Goal: Task Accomplishment & Management: Use online tool/utility

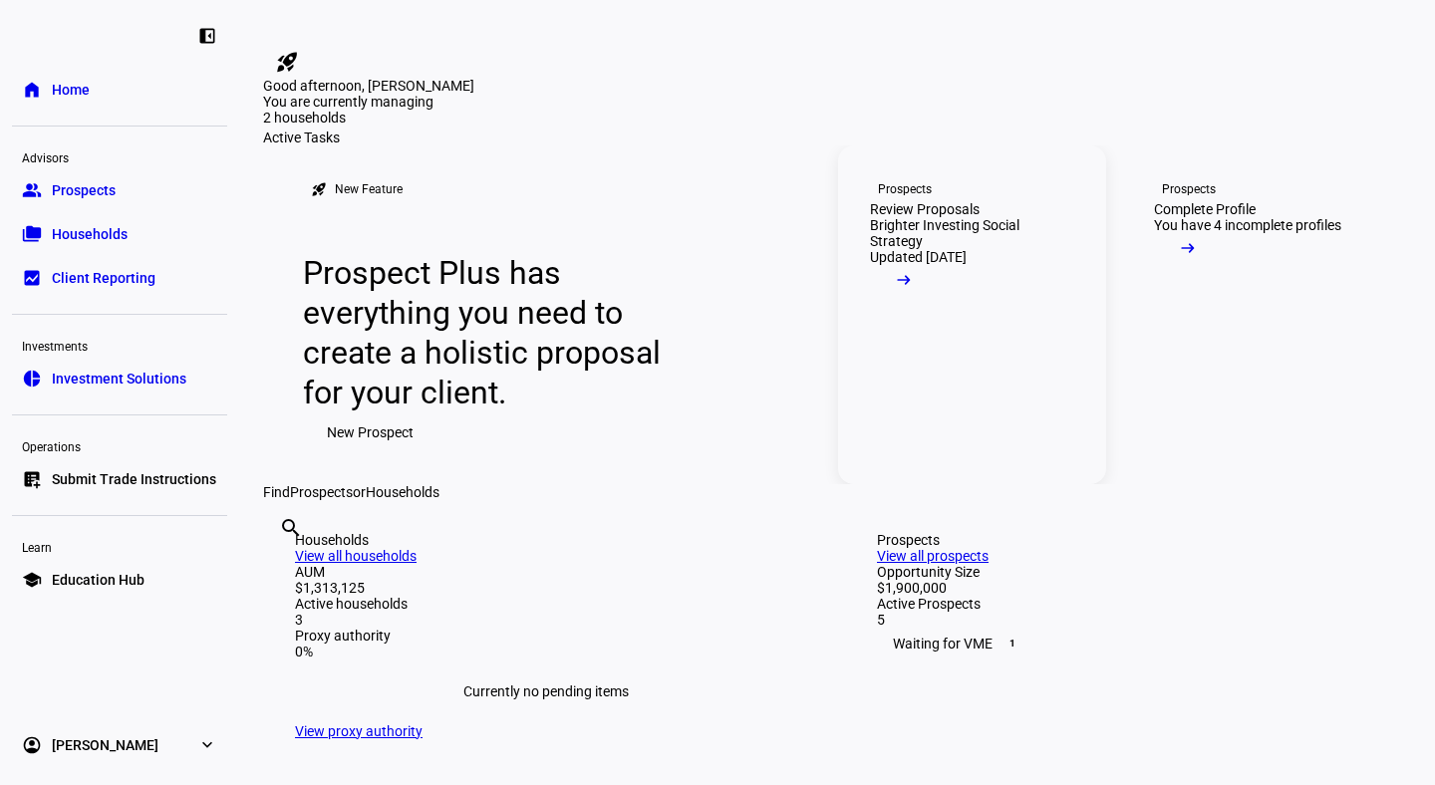
click at [887, 197] on div "Prospects" at bounding box center [905, 189] width 54 height 16
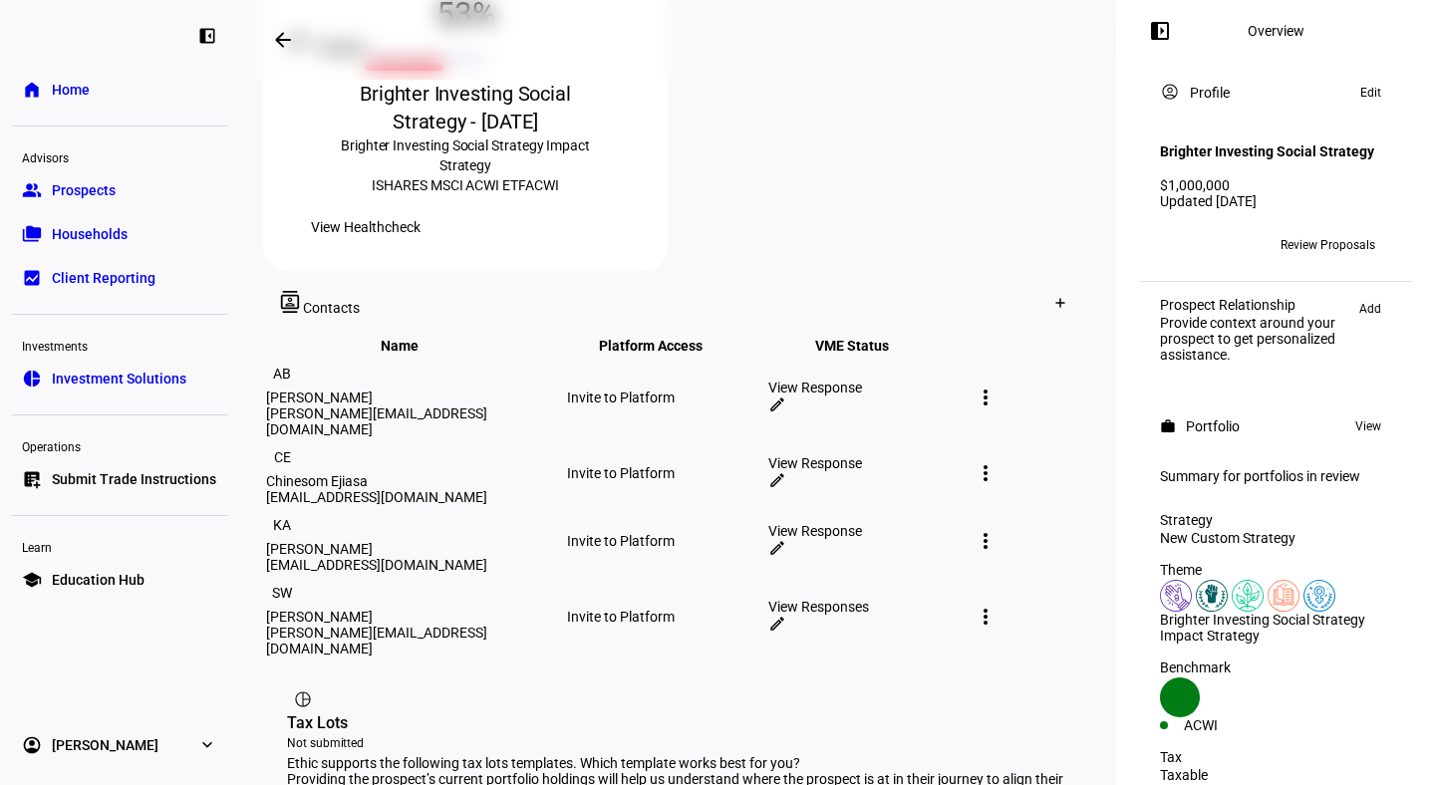
scroll to position [1020, 0]
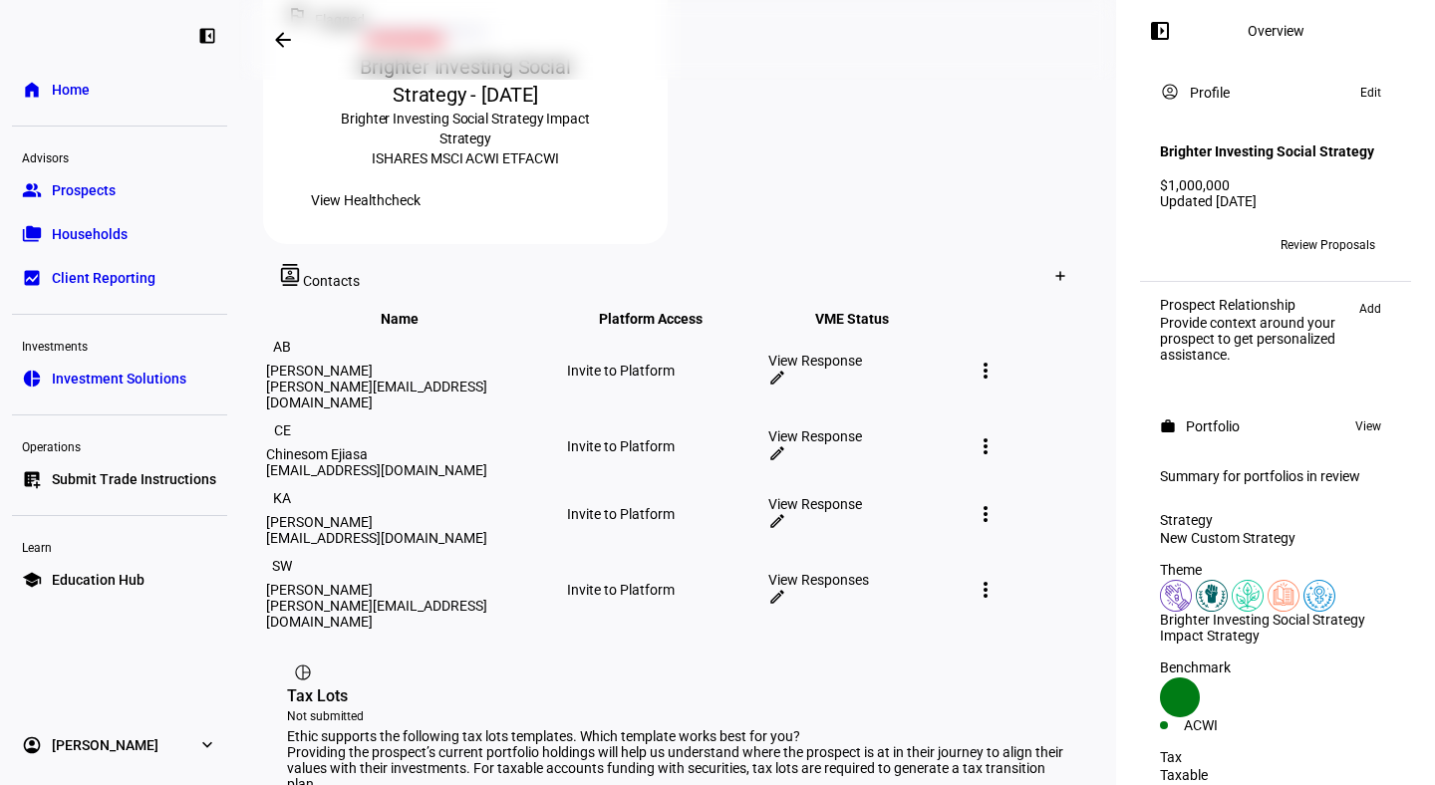
click at [90, 234] on span "Households" at bounding box center [90, 234] width 76 height 20
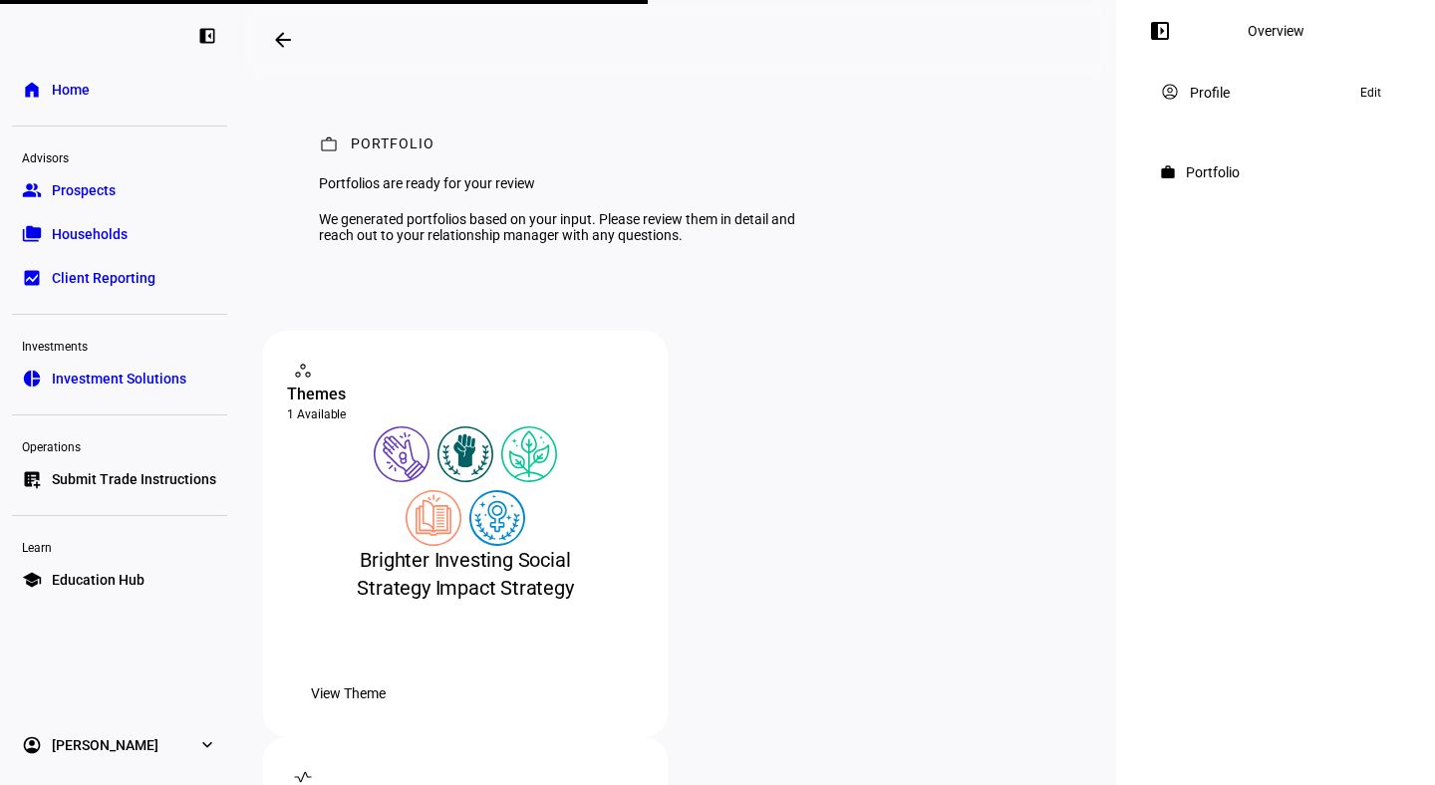
scroll to position [174, 0]
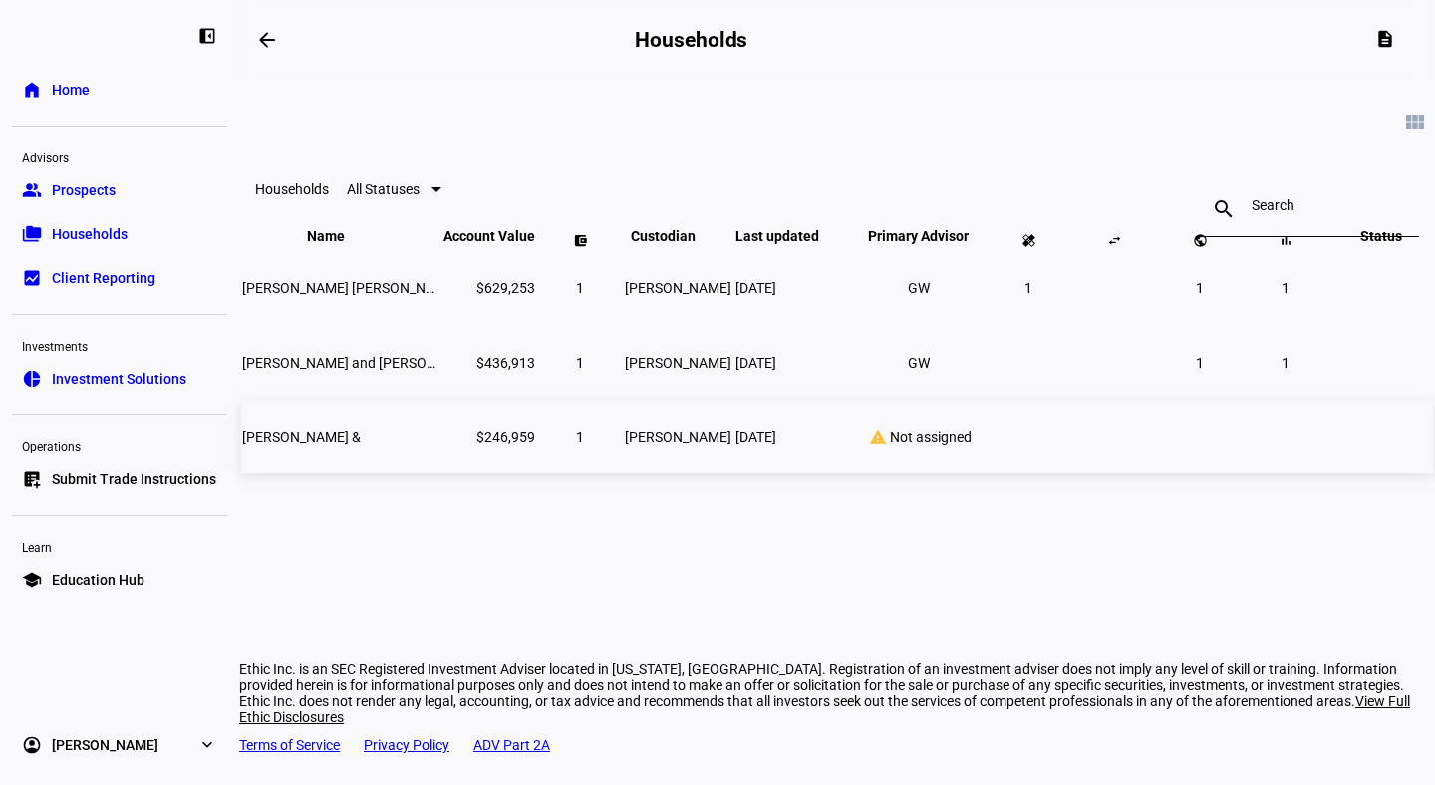
click at [776, 446] on span "Sep 12, 2025" at bounding box center [756, 438] width 41 height 16
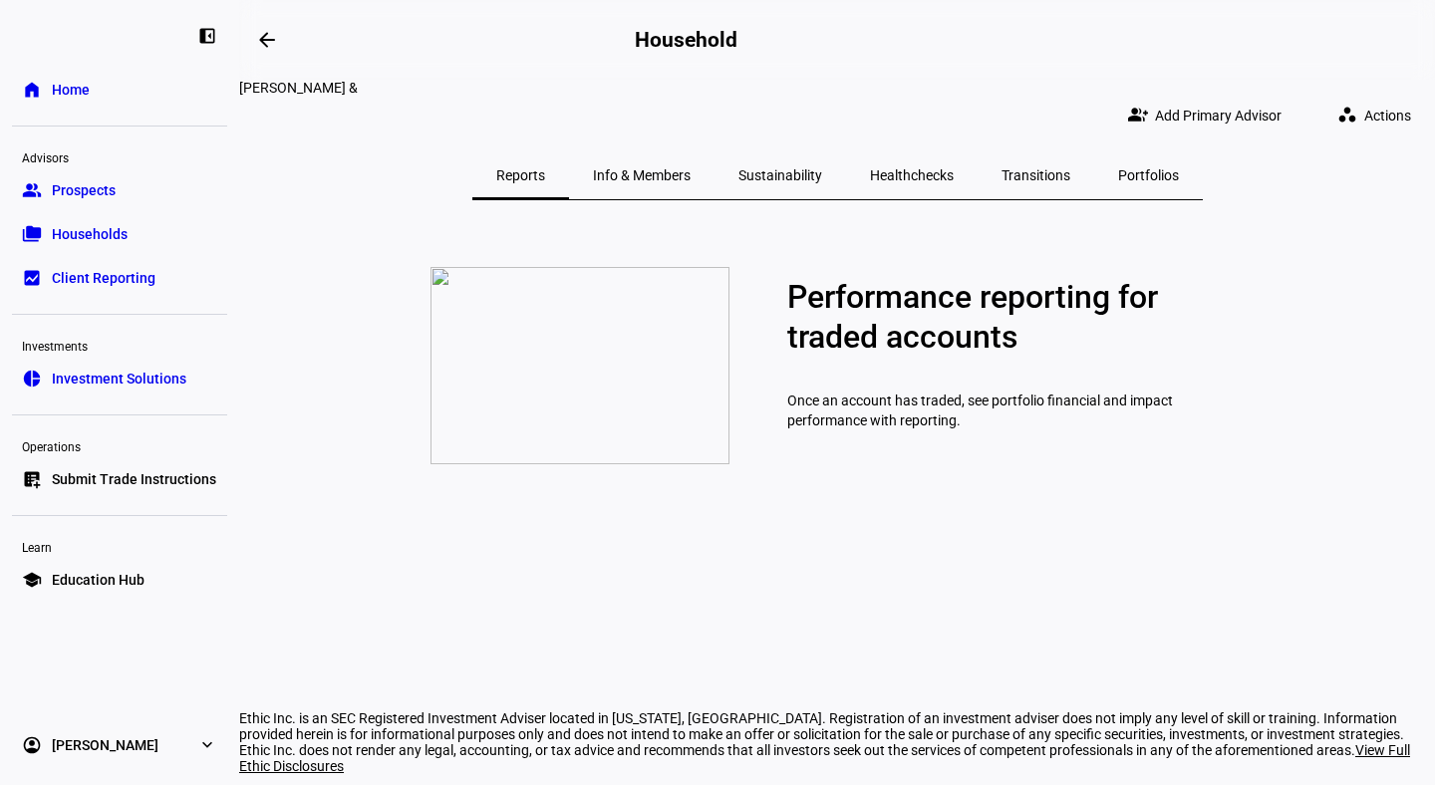
click at [197, 478] on span "Submit Trade Instructions" at bounding box center [134, 479] width 164 height 20
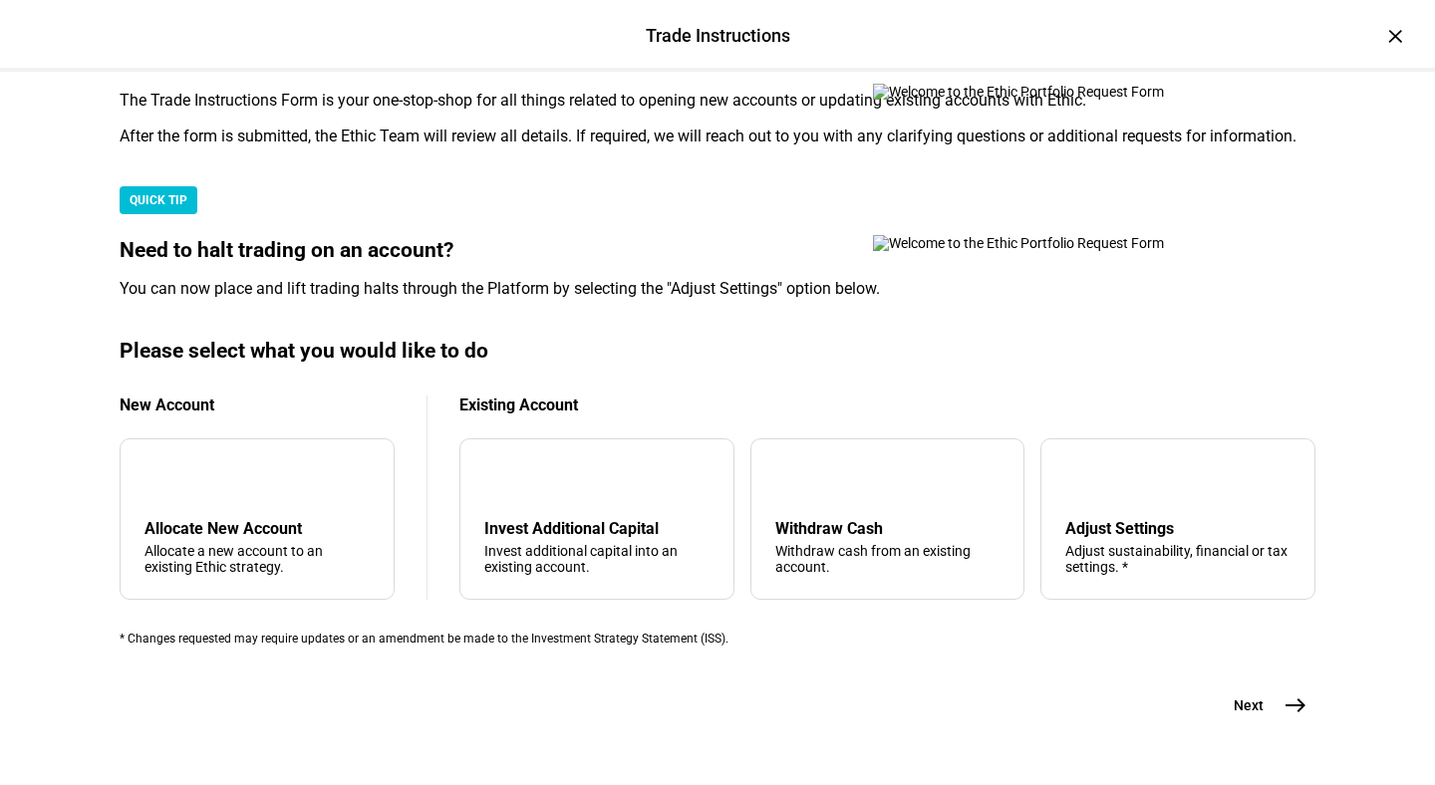
scroll to position [603, 0]
click at [172, 467] on mat-icon "add" at bounding box center [161, 479] width 24 height 24
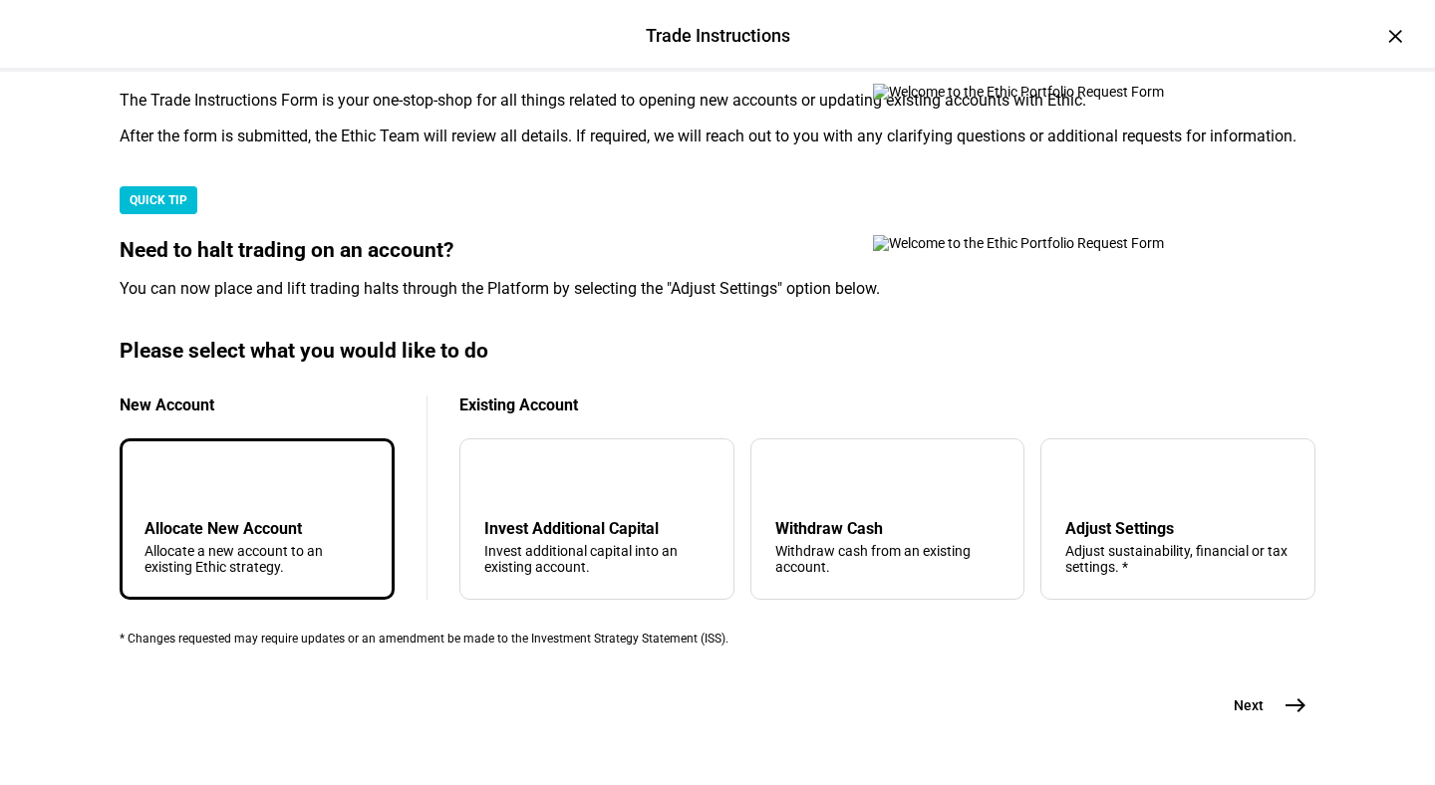
click at [1308, 686] on span "east" at bounding box center [1296, 706] width 40 height 40
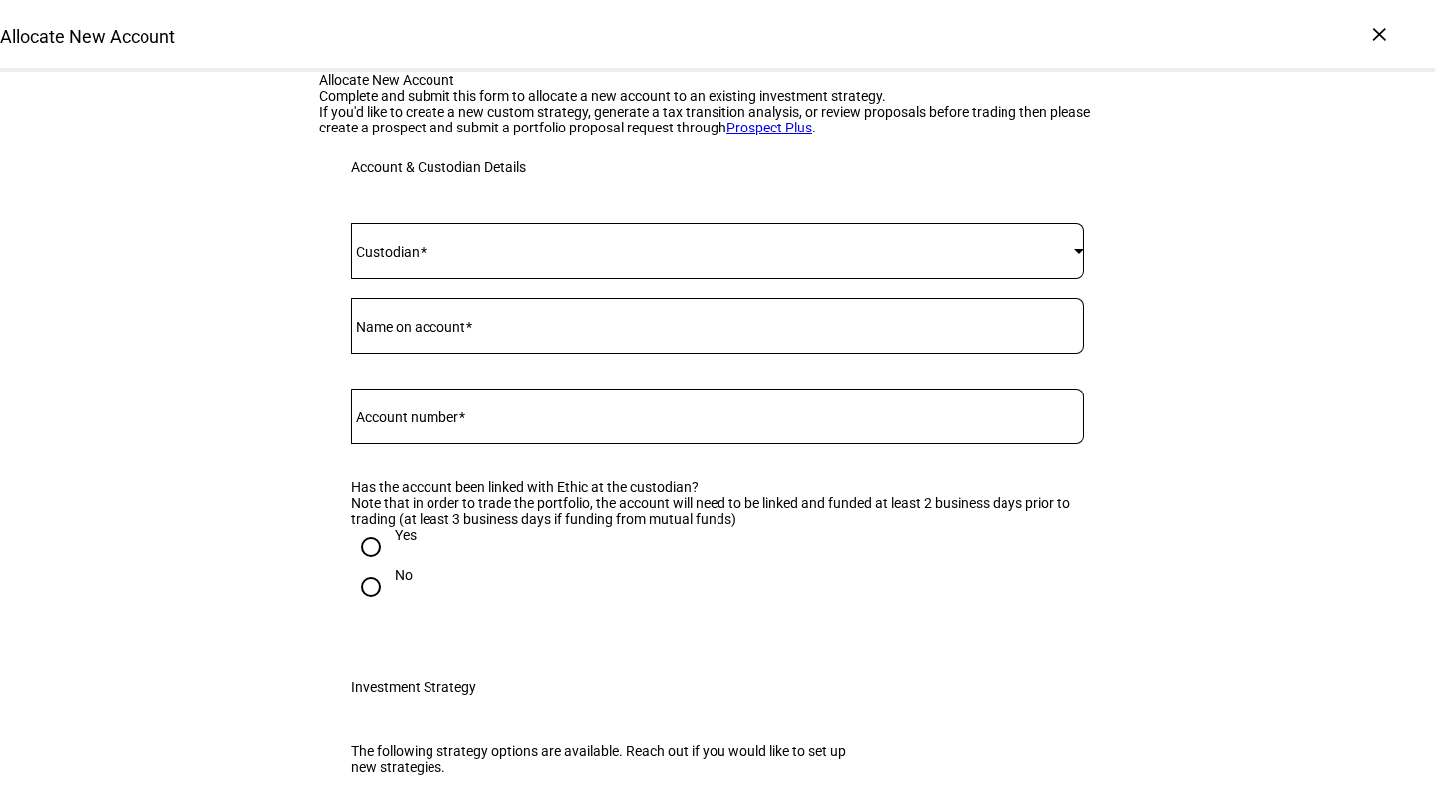
click at [420, 260] on mat-label "Custodian" at bounding box center [388, 252] width 64 height 16
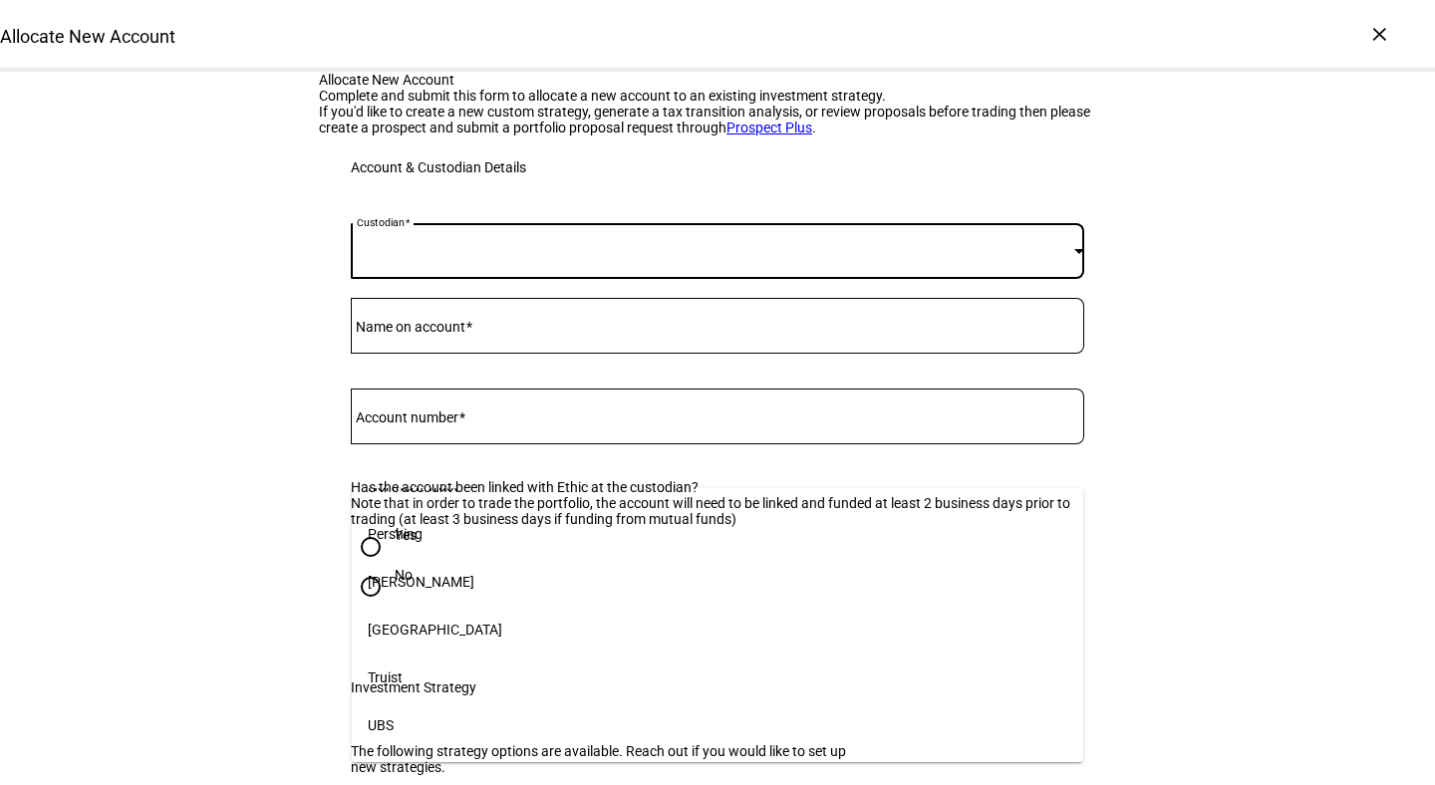
scroll to position [396, 0]
click at [411, 556] on span "Schwab" at bounding box center [421, 555] width 107 height 16
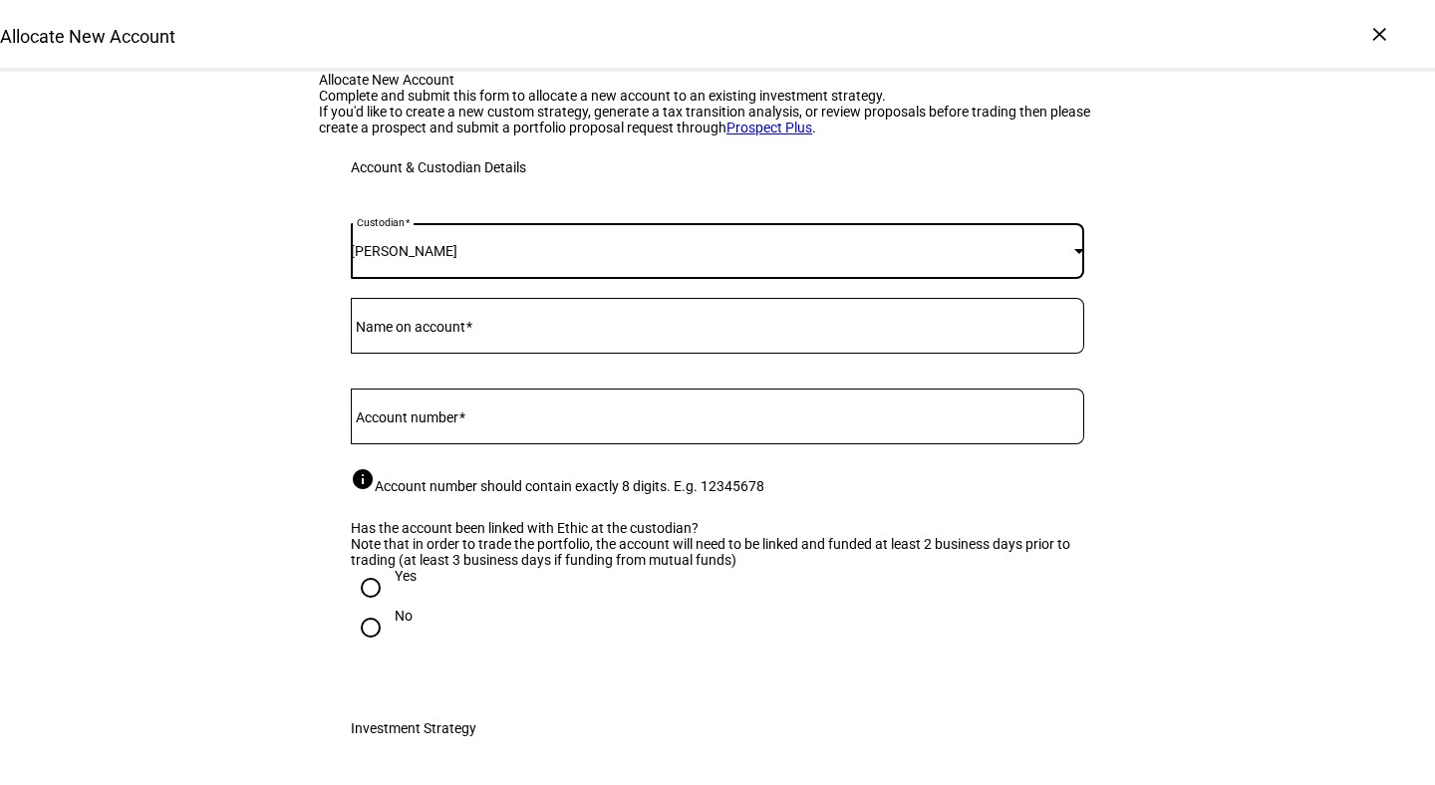
click at [459, 330] on input "Name on account" at bounding box center [718, 322] width 734 height 16
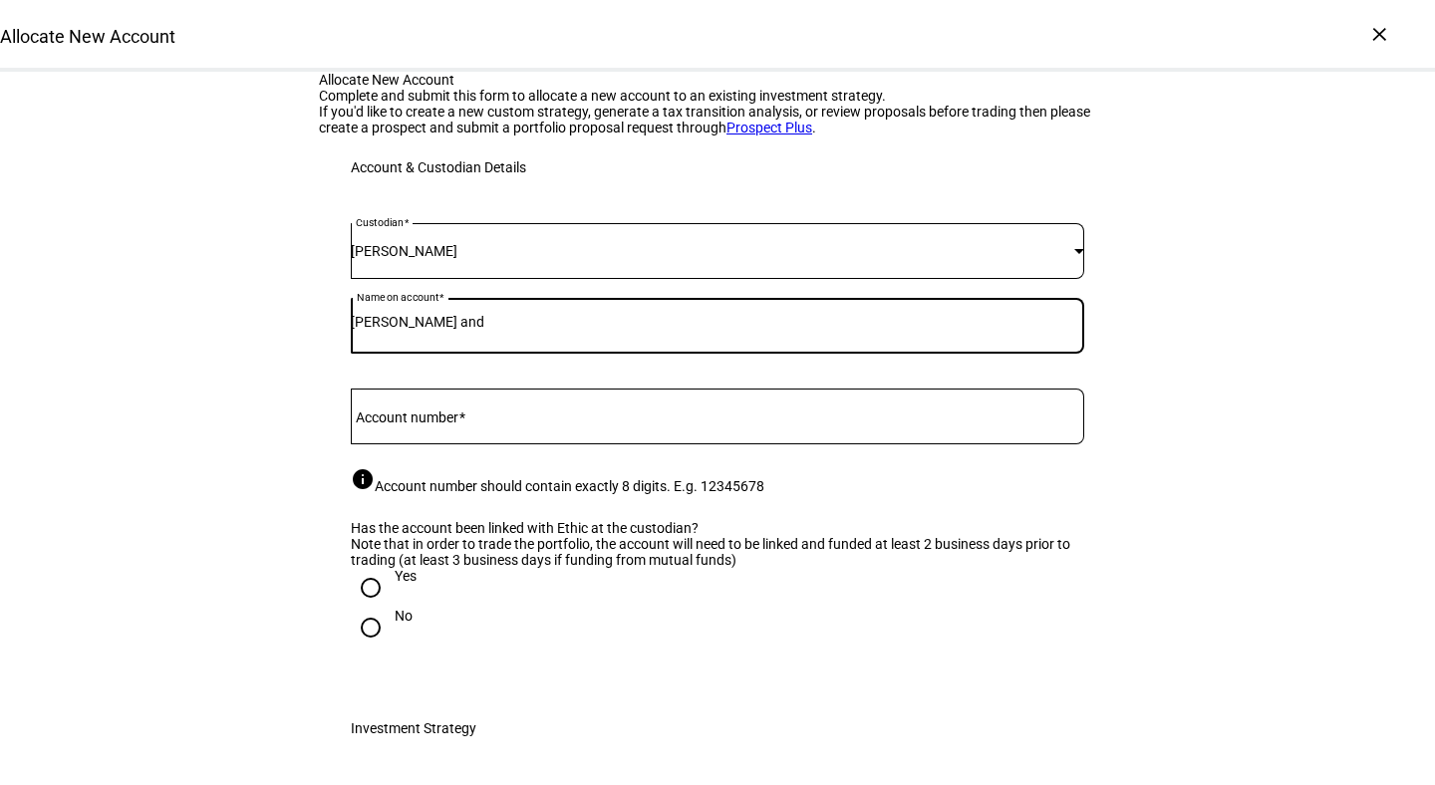
type input "Brandon and"
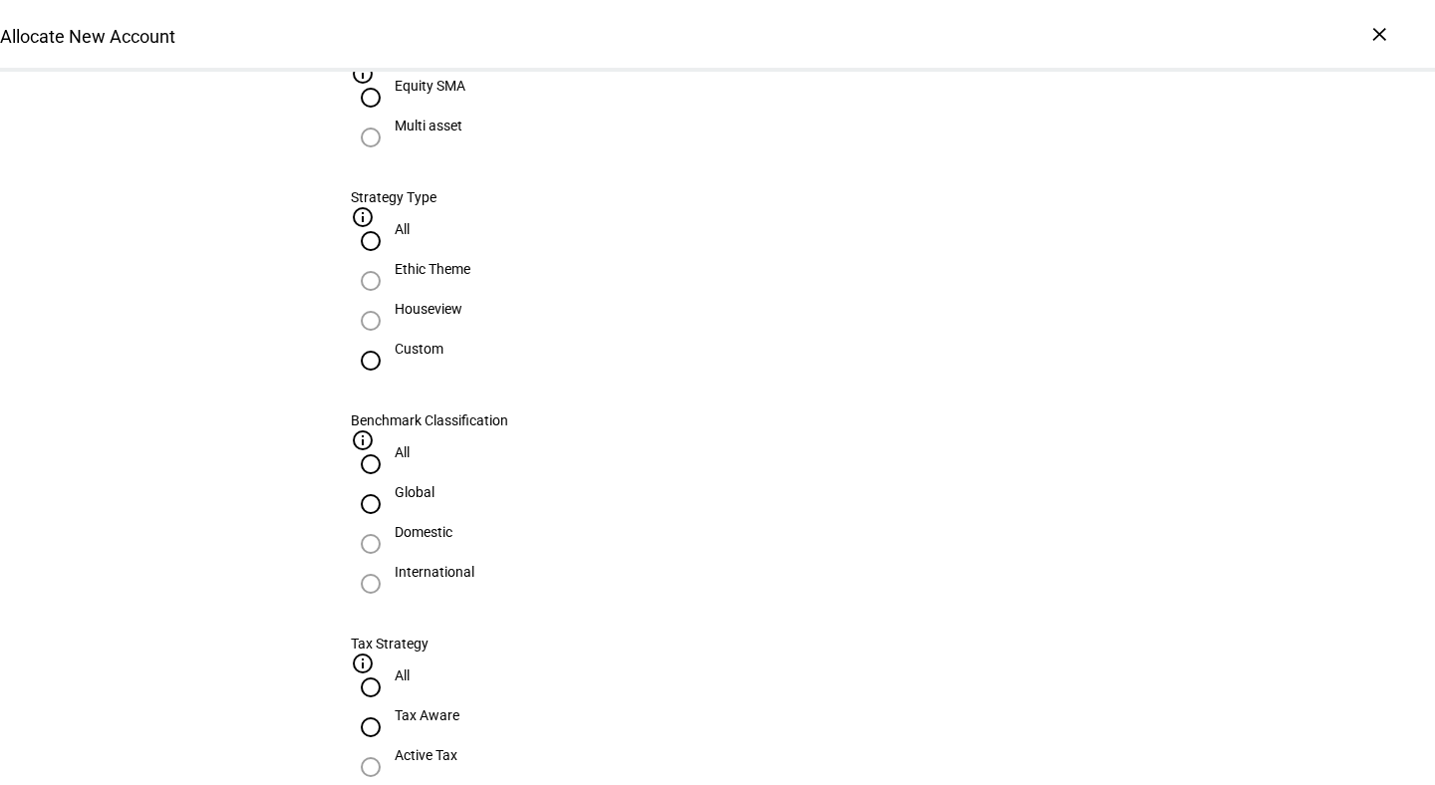
scroll to position [571, 0]
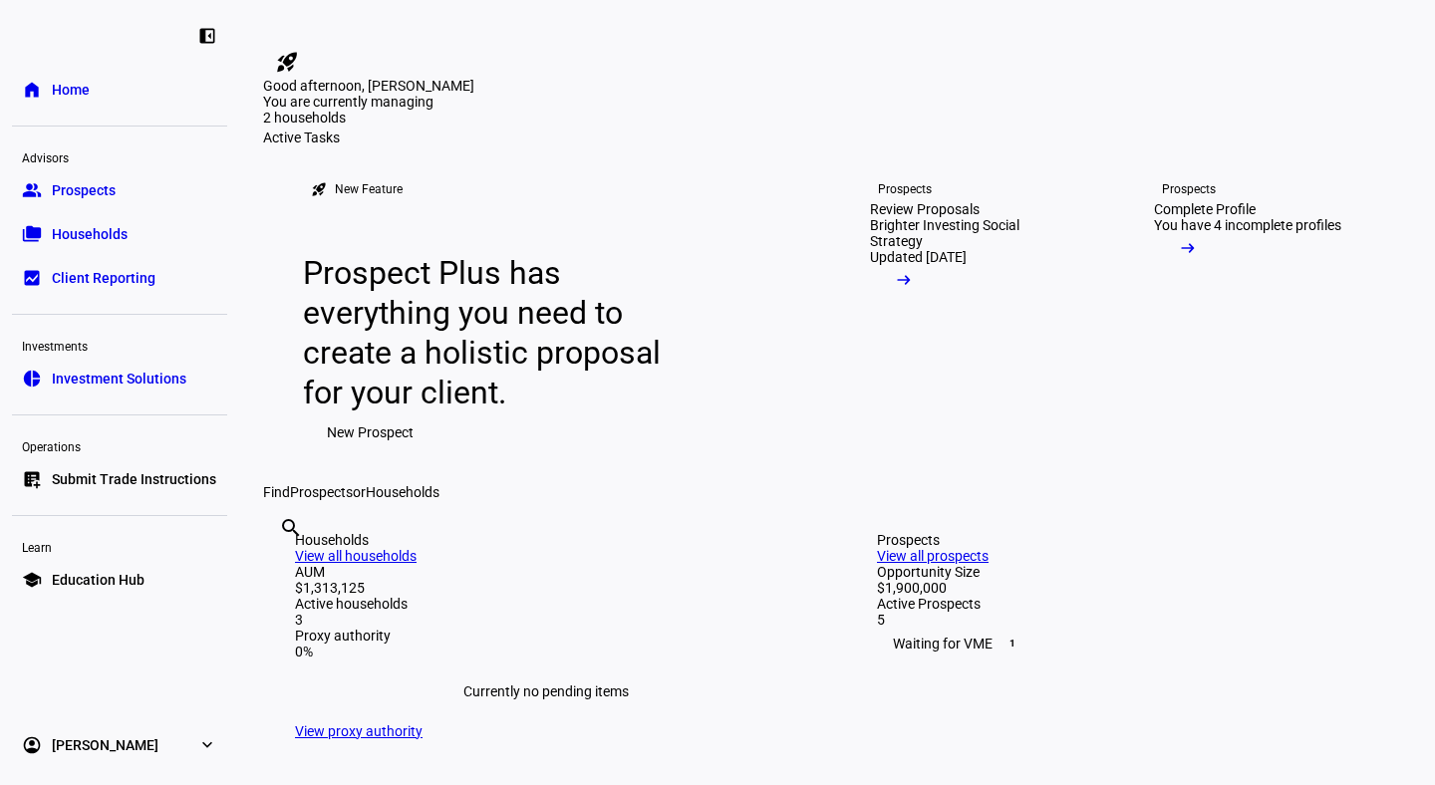
click at [98, 237] on span "Households" at bounding box center [90, 234] width 76 height 20
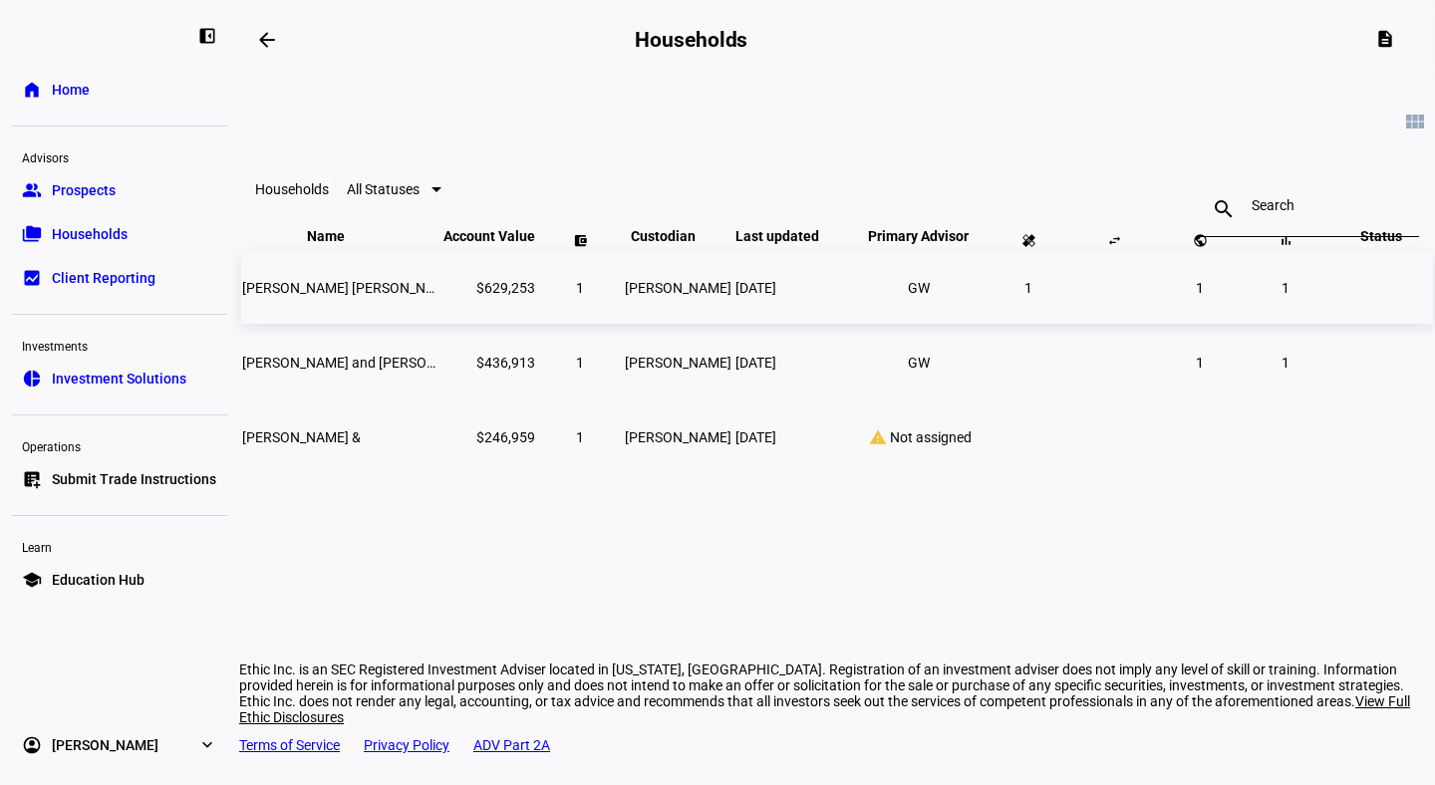
click at [350, 296] on span "Kelsey Ehlers Russell" at bounding box center [350, 288] width 216 height 16
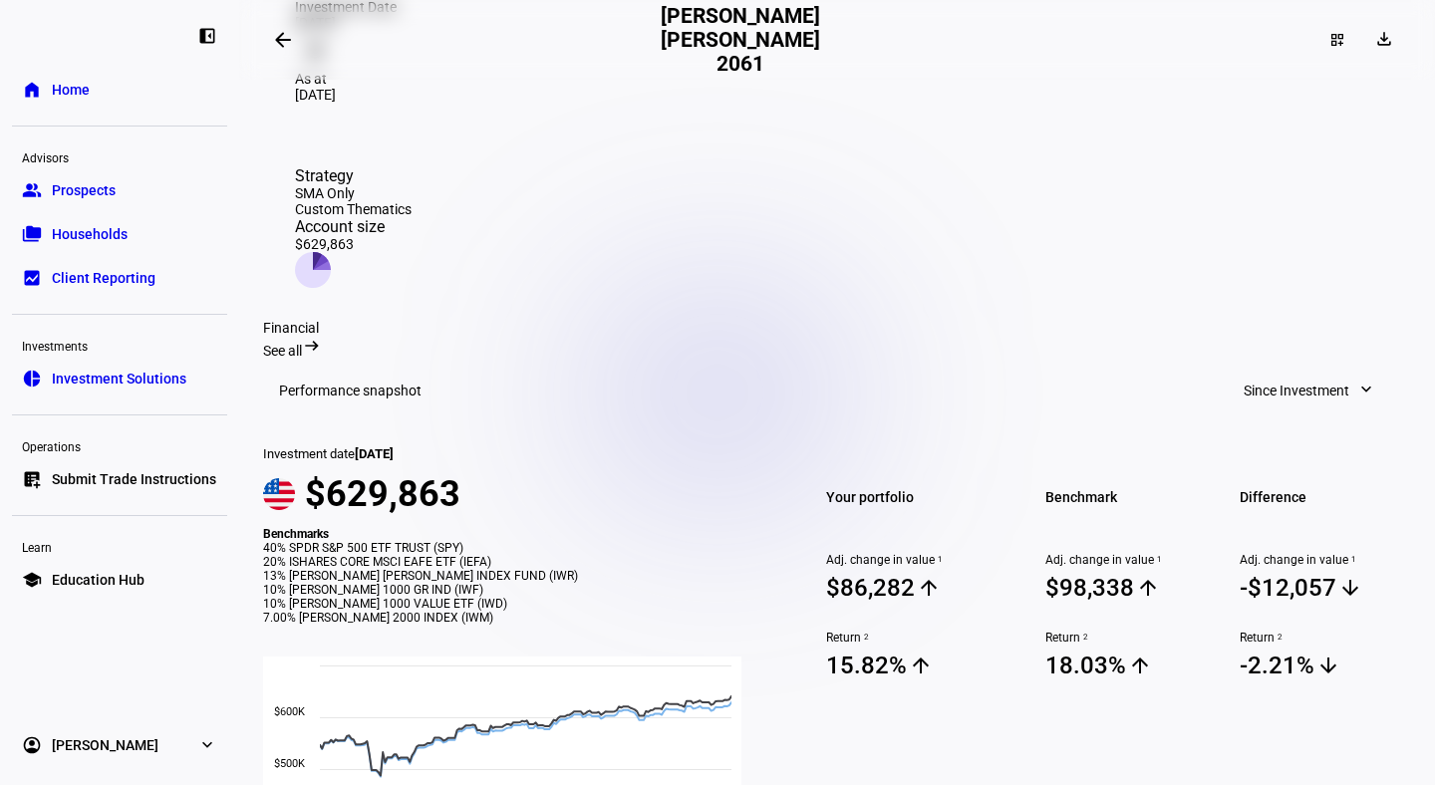
scroll to position [488, 0]
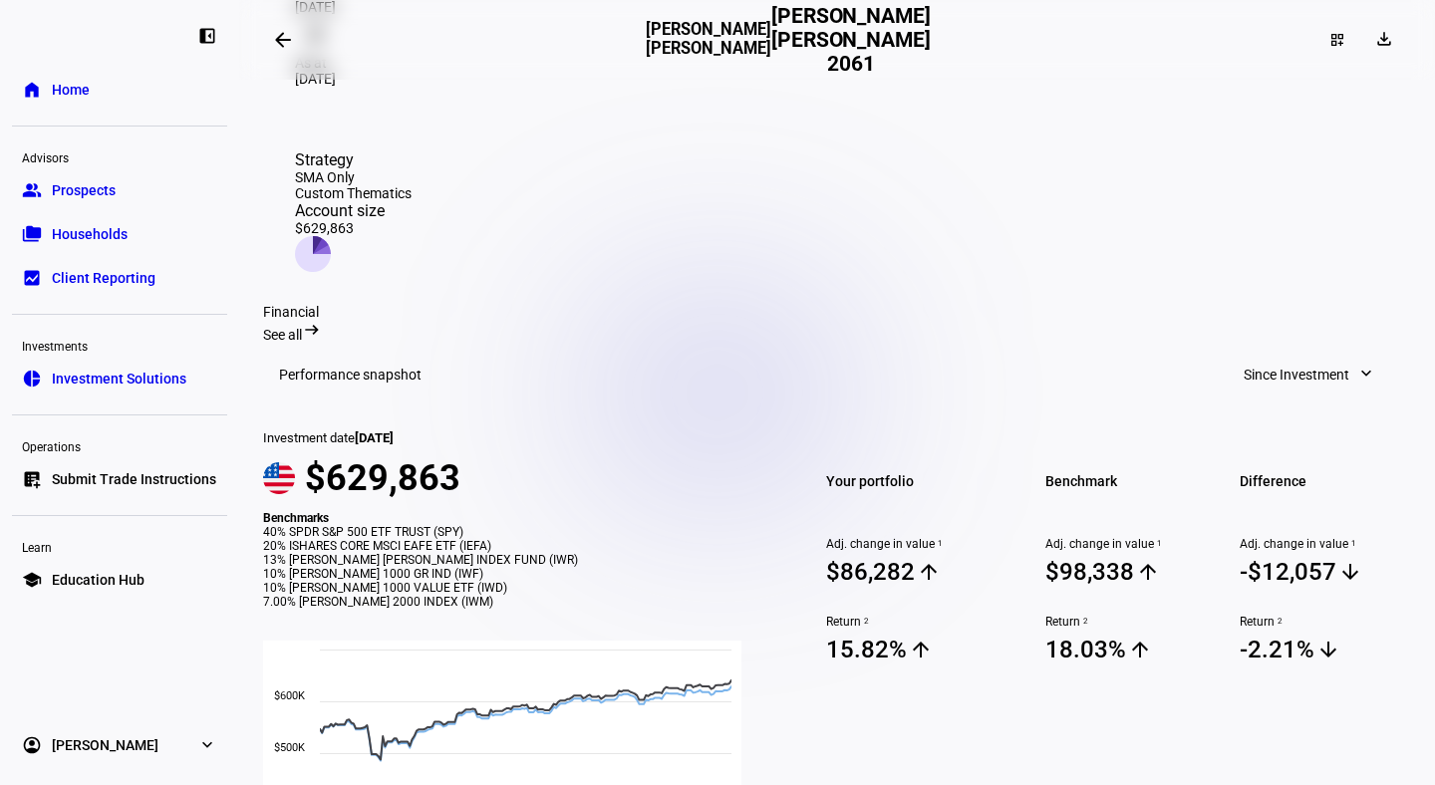
drag, startPoint x: 543, startPoint y: 546, endPoint x: 614, endPoint y: 542, distance: 70.9
click at [614, 595] on div "7.00% ISHARES RUSSELL 2000 INDEX (IWM)" at bounding box center [516, 602] width 507 height 14
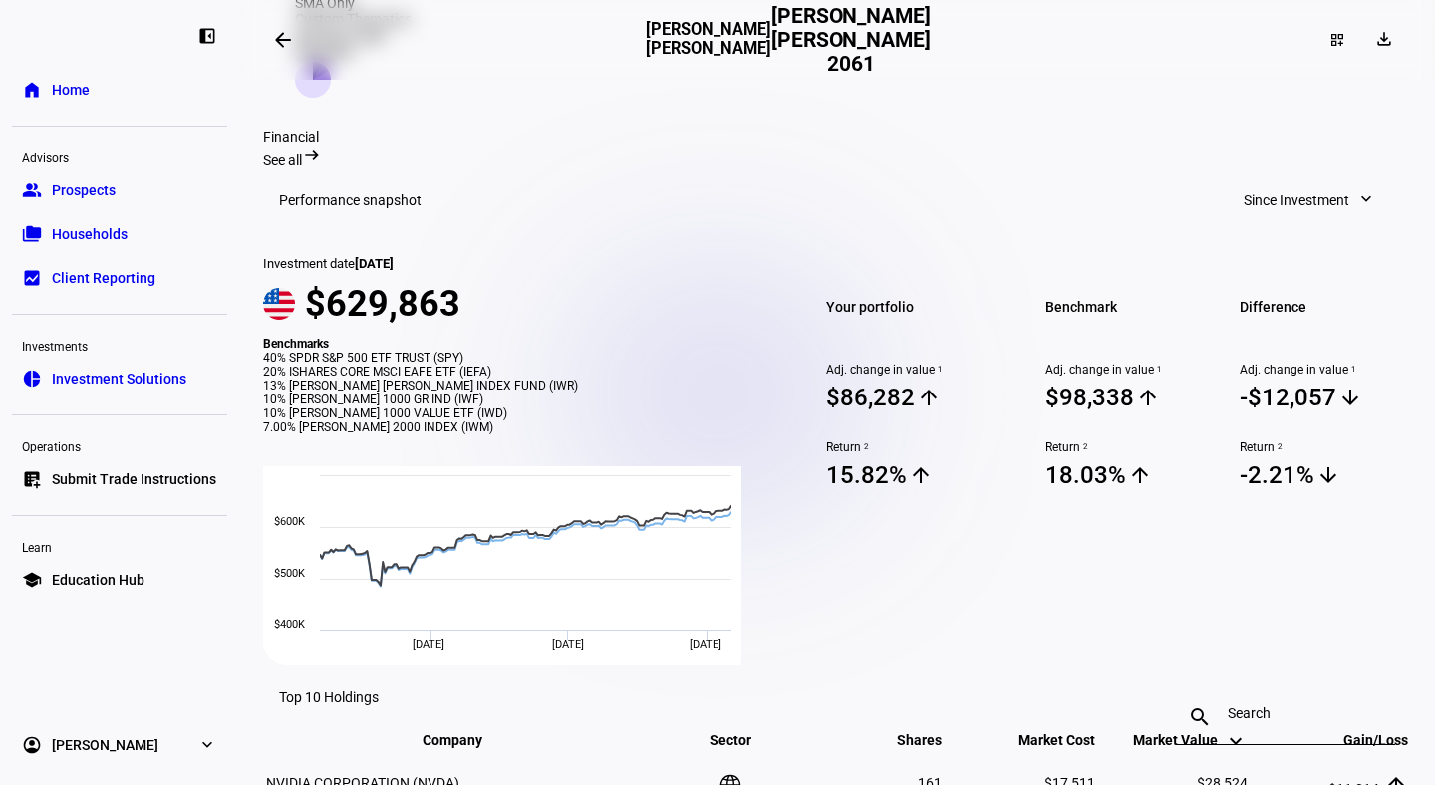
scroll to position [730, 0]
